Goal: Information Seeking & Learning: Learn about a topic

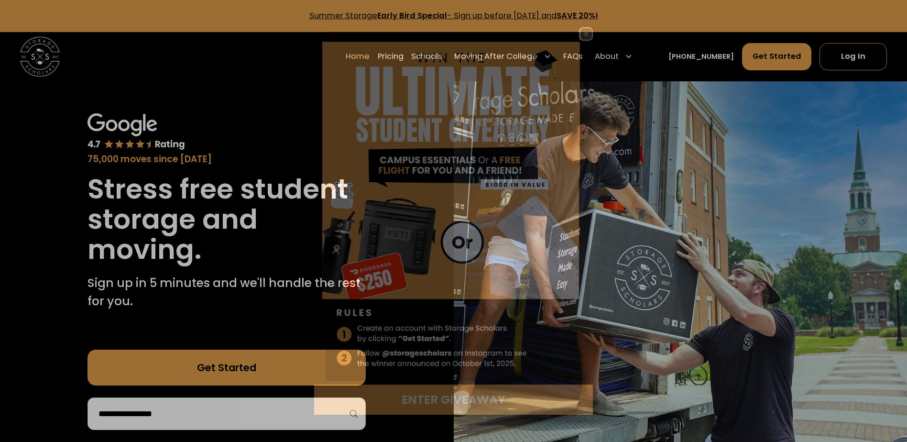
click at [408, 53] on div "Enter Giveaway" at bounding box center [453, 221] width 907 height 442
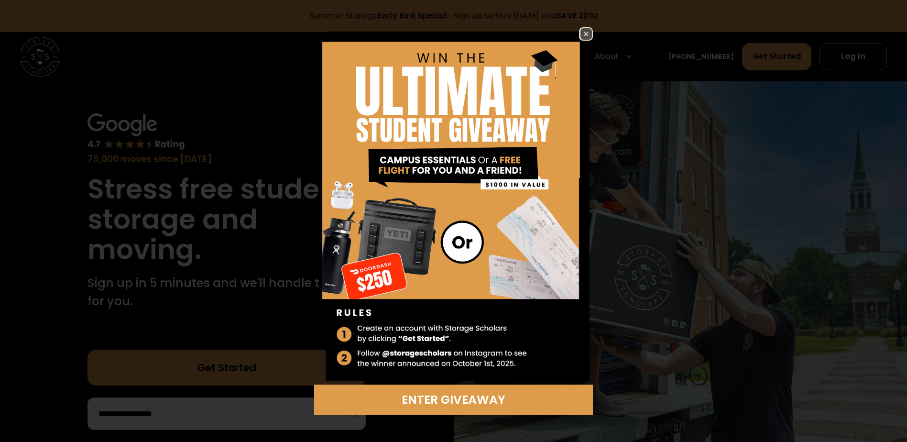
click at [583, 33] on img at bounding box center [586, 33] width 11 height 11
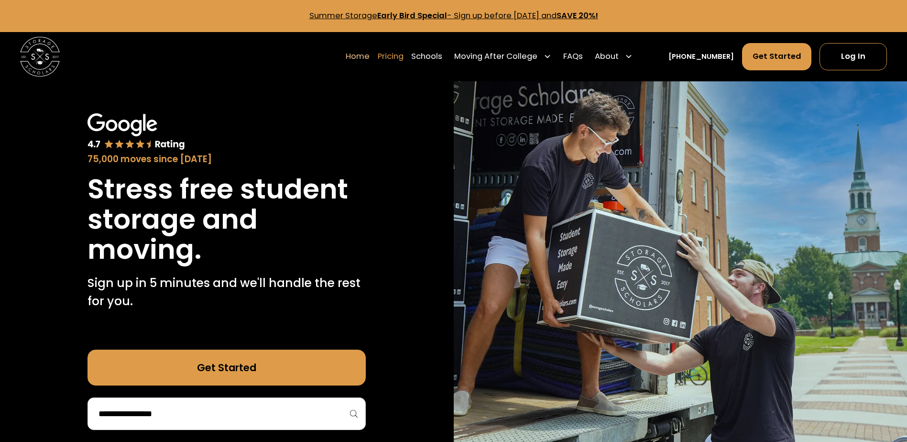
click at [404, 56] on link "Pricing" at bounding box center [391, 57] width 26 height 28
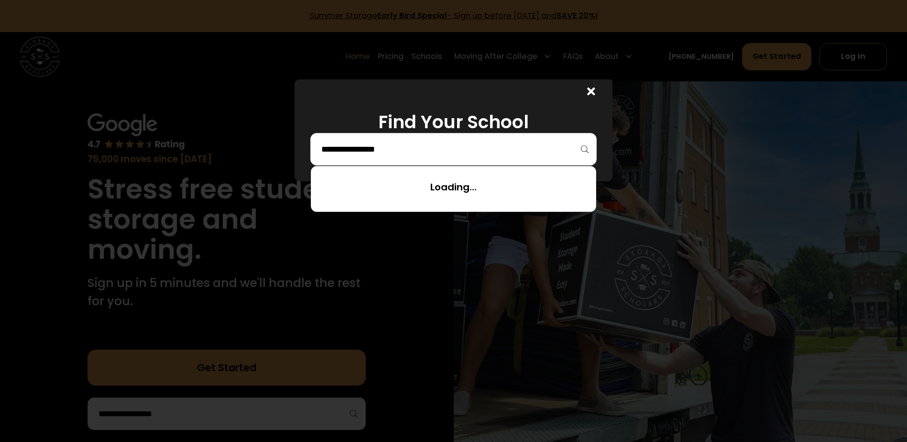
click at [470, 155] on input "search" at bounding box center [453, 149] width 266 height 16
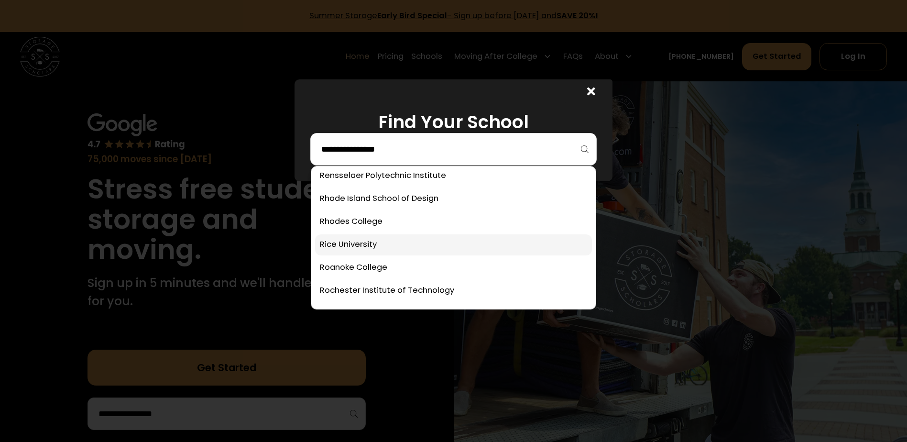
scroll to position [3061, 0]
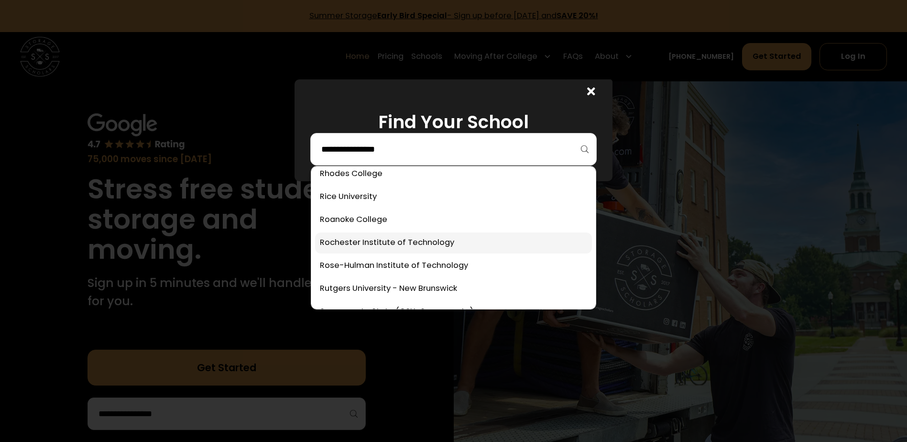
click at [408, 239] on link at bounding box center [453, 242] width 277 height 21
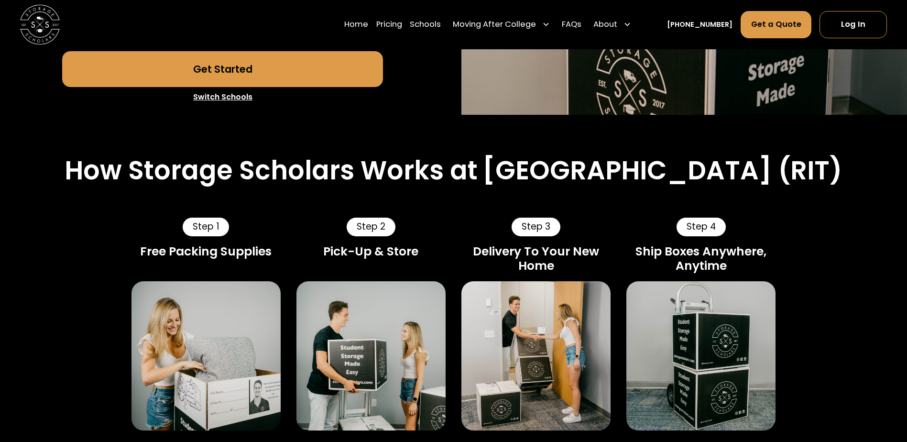
scroll to position [335, 0]
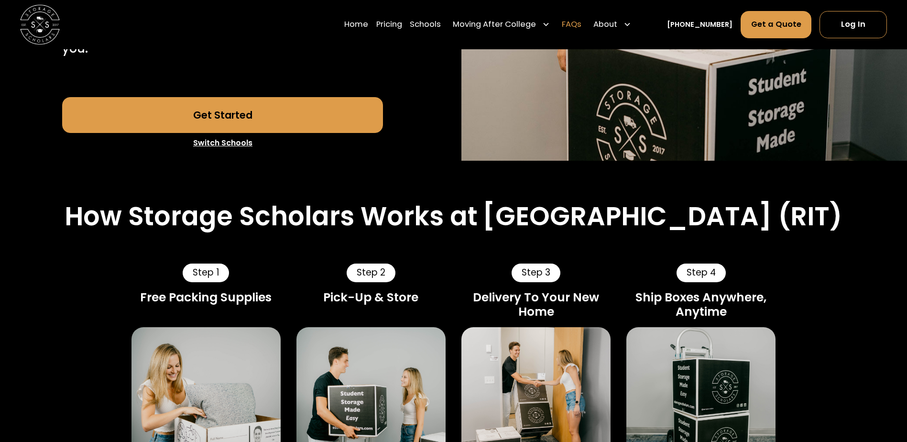
click at [582, 24] on link "FAQs" at bounding box center [572, 25] width 20 height 28
